Goal: Task Accomplishment & Management: Manage account settings

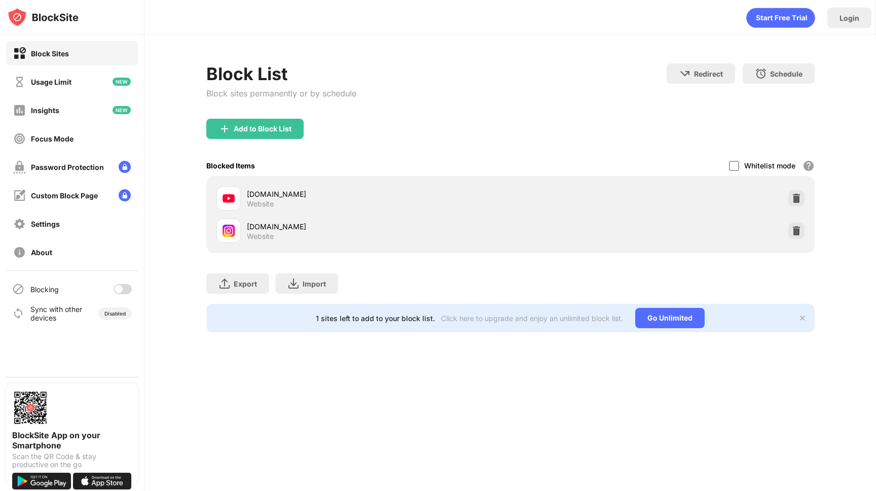
click at [123, 287] on div at bounding box center [123, 289] width 18 height 10
